Goal: Check status

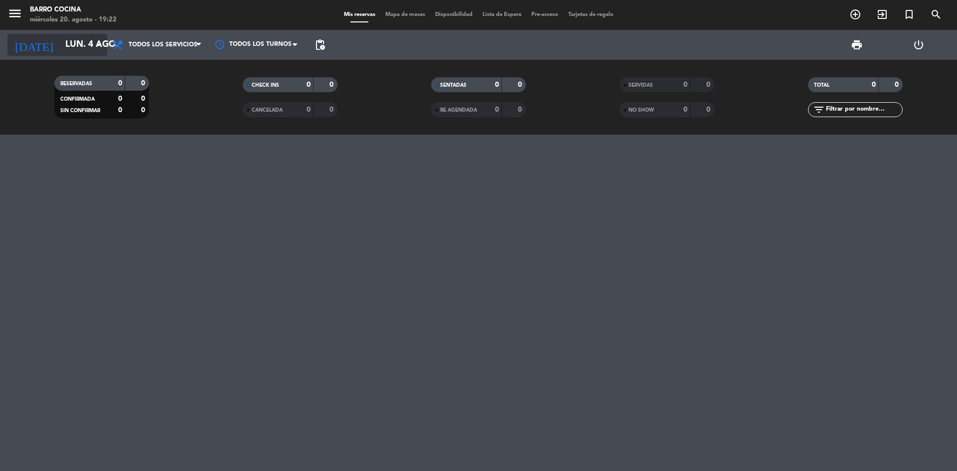
click at [89, 43] on input "lun. 4 ago." at bounding box center [118, 45] width 116 height 20
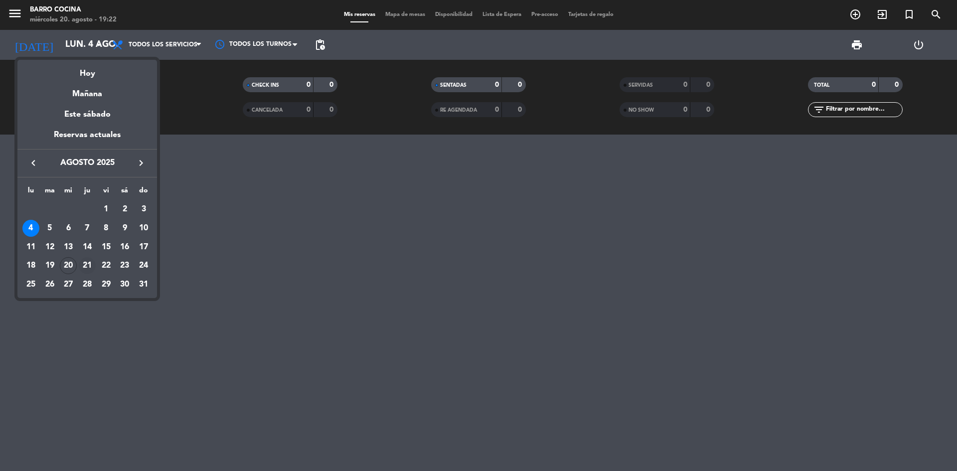
click at [83, 265] on div "21" at bounding box center [87, 265] width 17 height 17
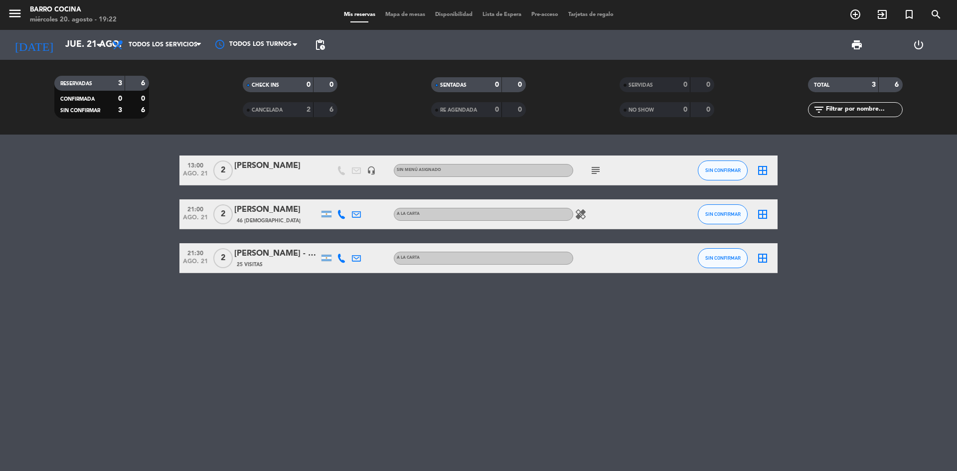
click at [268, 258] on div "[PERSON_NAME] - Agencia Say Hueque" at bounding box center [276, 253] width 85 height 13
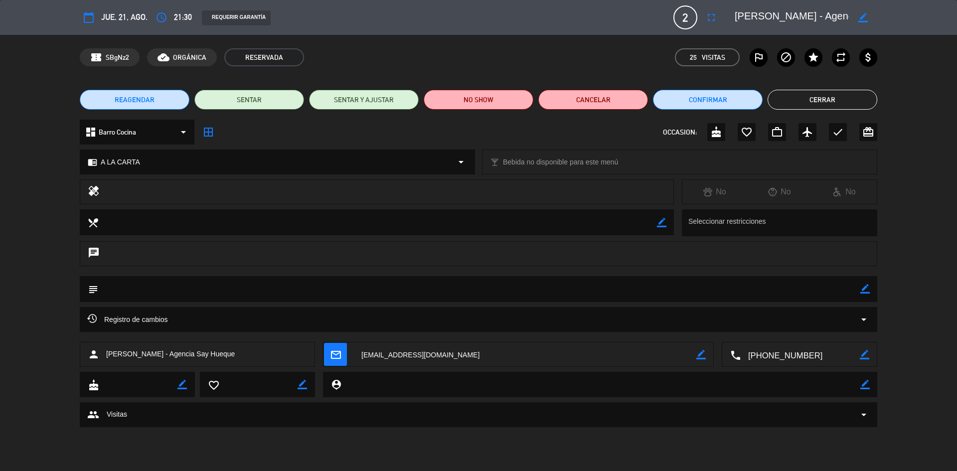
click at [815, 15] on textarea at bounding box center [791, 17] width 114 height 18
click at [811, 97] on button "Cerrar" at bounding box center [822, 100] width 110 height 20
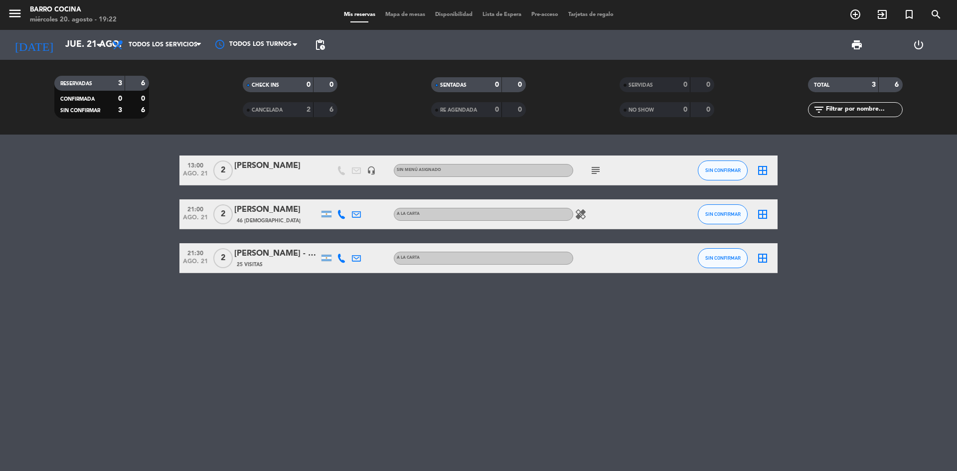
click at [596, 165] on icon "subject" at bounding box center [595, 170] width 12 height 12
click at [589, 313] on div "13:00 ago. 21 2 [PERSON_NAME] headset_mic Sin menú asignado subject 1 pax alerg…" at bounding box center [478, 303] width 957 height 336
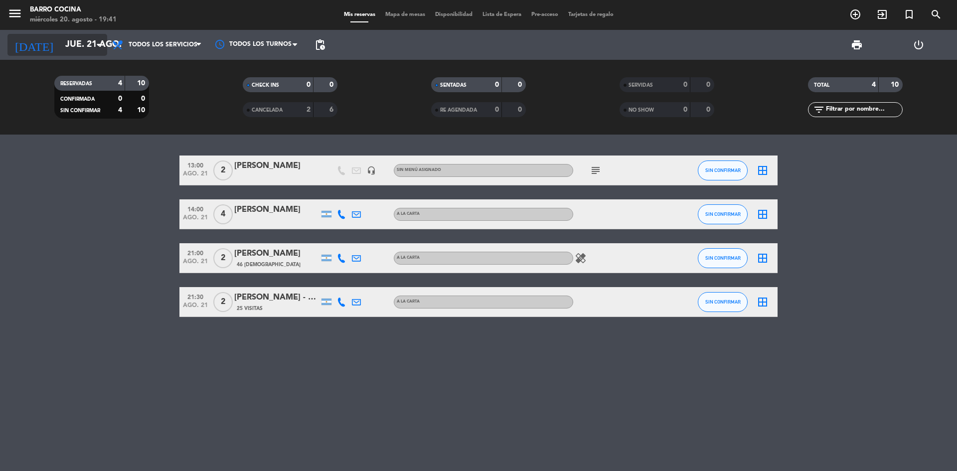
click at [95, 42] on icon "arrow_drop_down" at bounding box center [99, 45] width 12 height 12
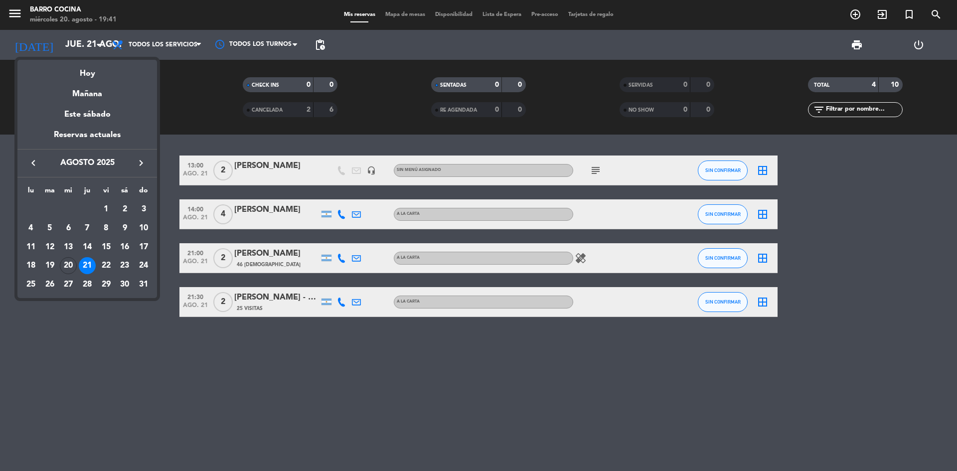
click at [142, 164] on icon "keyboard_arrow_right" at bounding box center [141, 163] width 12 height 12
click at [51, 298] on div "30" at bounding box center [49, 303] width 17 height 17
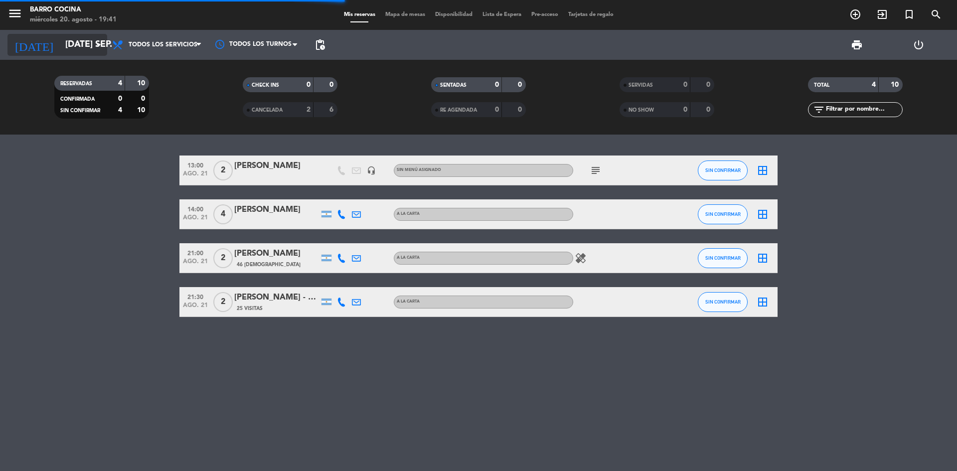
click at [106, 47] on input "[DATE] sep." at bounding box center [118, 45] width 116 height 20
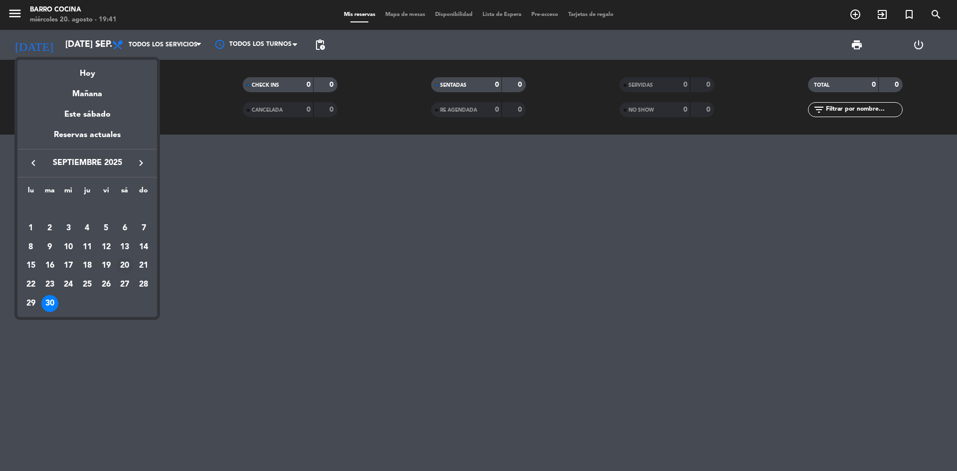
click at [129, 269] on div "20" at bounding box center [124, 265] width 17 height 17
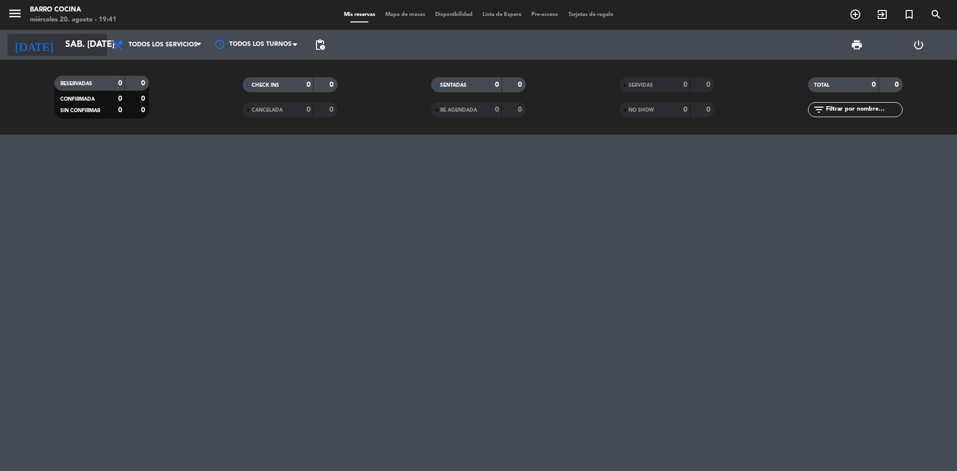
click at [88, 52] on input "sáb. [DATE]" at bounding box center [118, 45] width 116 height 20
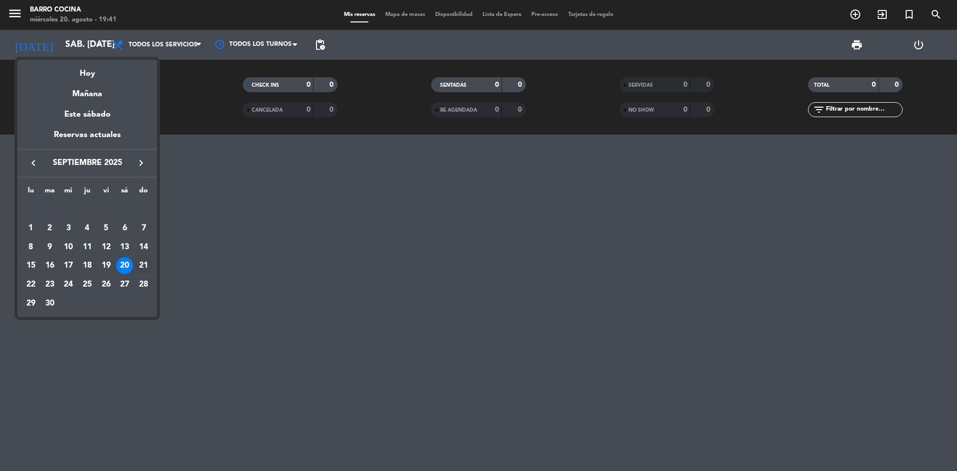
click at [137, 265] on div "21" at bounding box center [143, 265] width 17 height 17
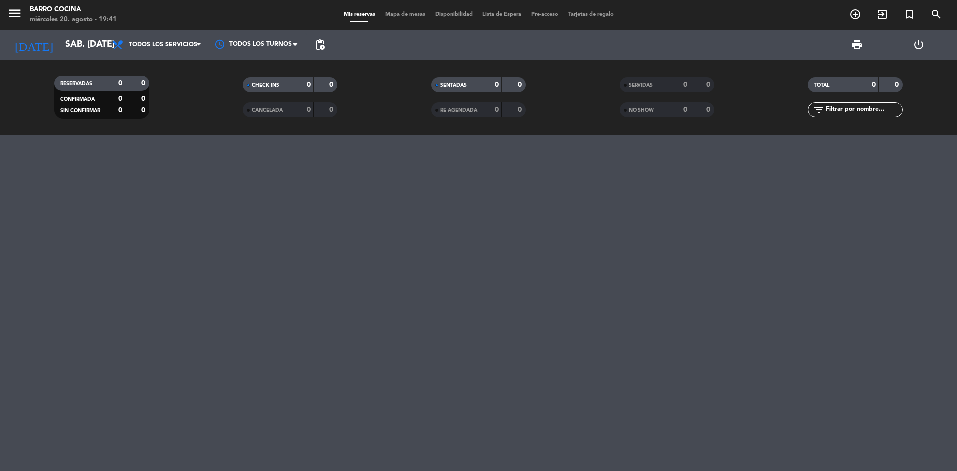
type input "dom. [DATE]"
click at [269, 44] on div at bounding box center [257, 44] width 100 height 22
click at [318, 49] on span "pending_actions" at bounding box center [320, 45] width 12 height 12
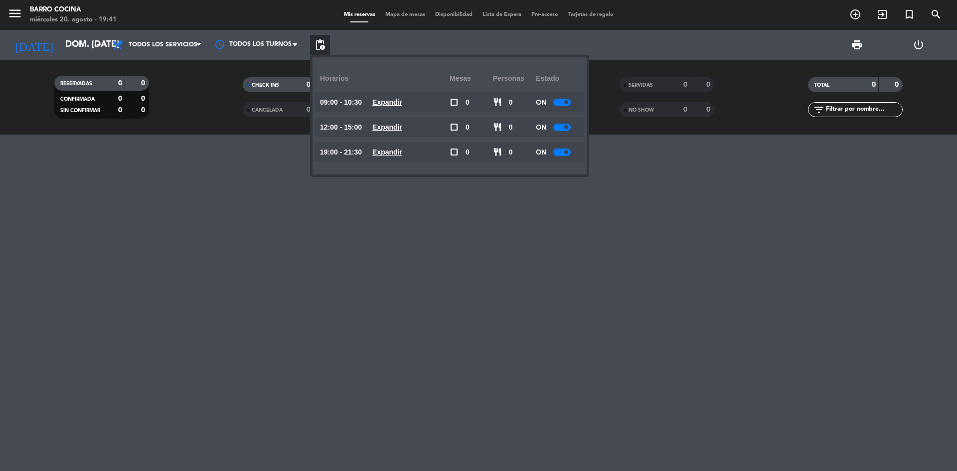
click at [256, 167] on div at bounding box center [478, 303] width 957 height 336
